Goal: Navigation & Orientation: Find specific page/section

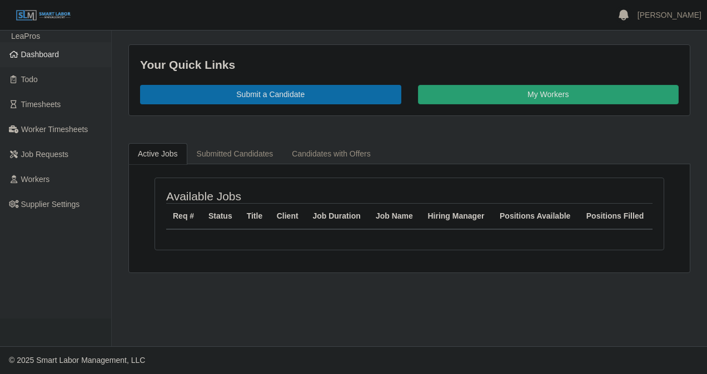
click at [40, 56] on span "Dashboard" at bounding box center [40, 54] width 38 height 9
click at [46, 50] on span "Dashboard" at bounding box center [40, 54] width 38 height 9
